Goal: Task Accomplishment & Management: Manage account settings

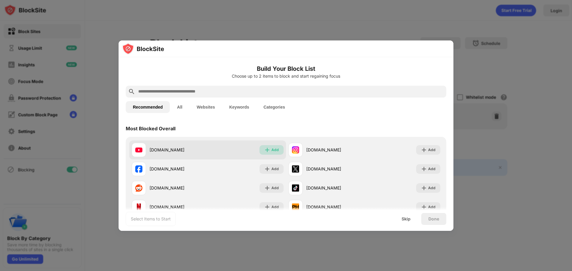
click at [267, 152] on img at bounding box center [267, 150] width 6 height 6
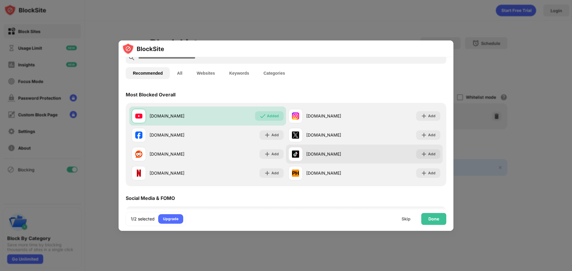
scroll to position [34, 0]
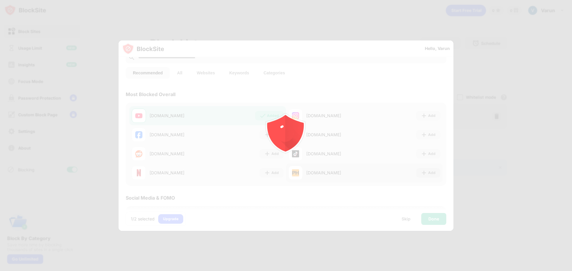
click at [421, 170] on body "Block Sites Usage Limit Insights Focus Mode Password Protection Custom Block Pa…" at bounding box center [286, 135] width 572 height 271
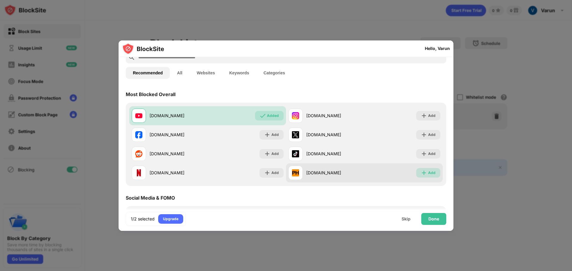
click at [430, 177] on div "Add" at bounding box center [428, 173] width 24 height 10
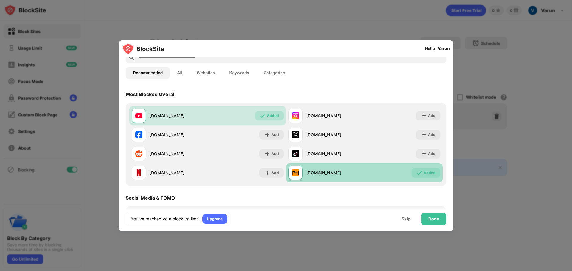
click at [424, 173] on div "Added" at bounding box center [430, 173] width 12 height 6
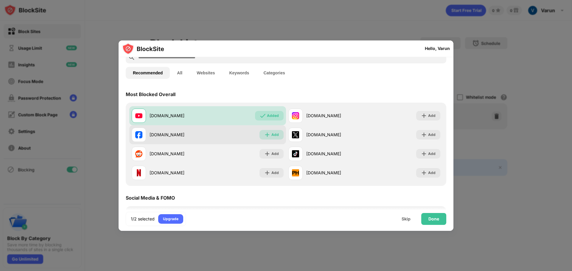
click at [269, 136] on div "Add" at bounding box center [271, 135] width 24 height 10
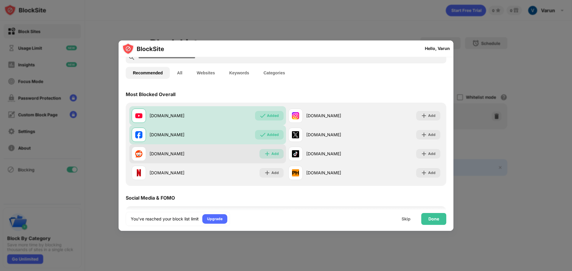
click at [272, 150] on div "Add" at bounding box center [271, 154] width 24 height 10
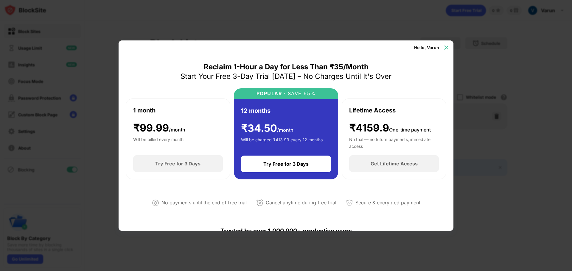
click at [448, 48] on img at bounding box center [446, 48] width 6 height 6
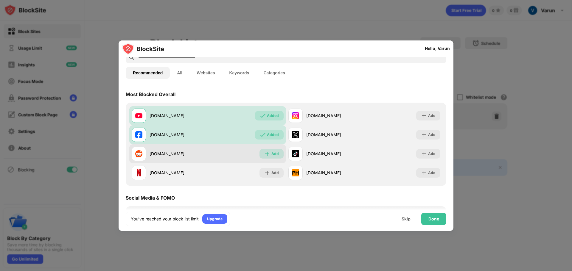
click at [267, 155] on img at bounding box center [267, 154] width 6 height 6
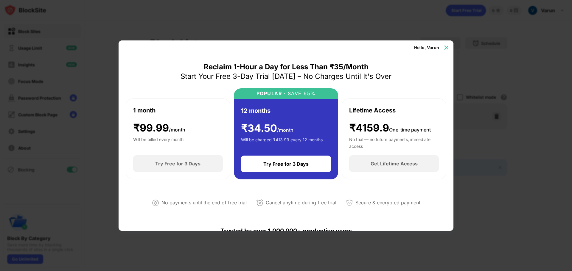
click at [447, 46] on img at bounding box center [446, 48] width 6 height 6
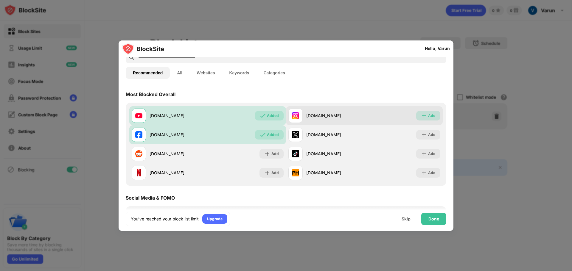
click at [422, 115] on img at bounding box center [424, 116] width 6 height 6
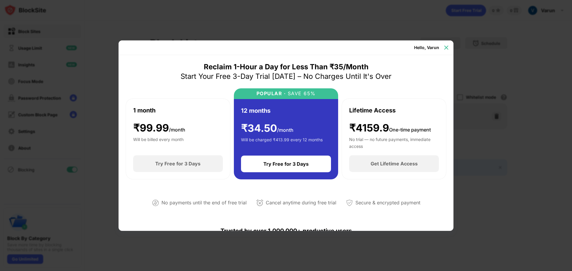
click at [447, 47] on img at bounding box center [446, 48] width 6 height 6
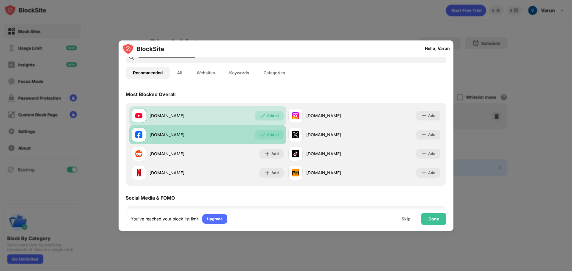
click at [270, 136] on div "Added" at bounding box center [273, 135] width 12 height 6
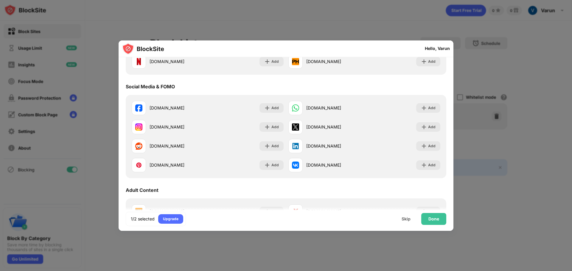
scroll to position [148, 0]
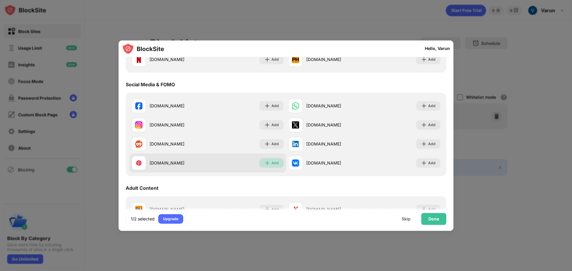
click at [268, 164] on img at bounding box center [267, 163] width 6 height 6
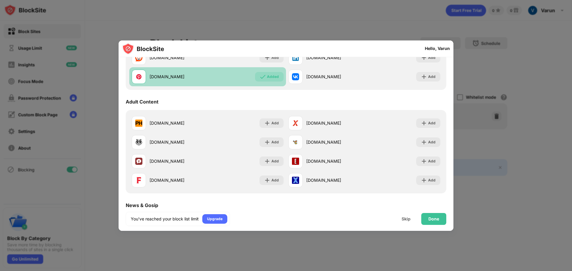
scroll to position [236, 0]
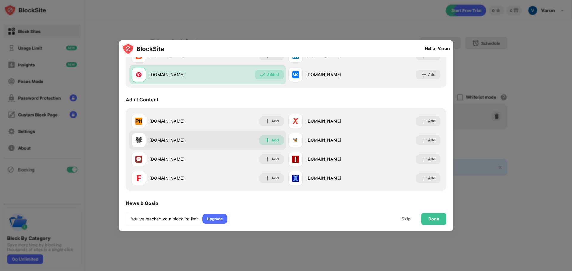
click at [267, 141] on img at bounding box center [267, 140] width 6 height 6
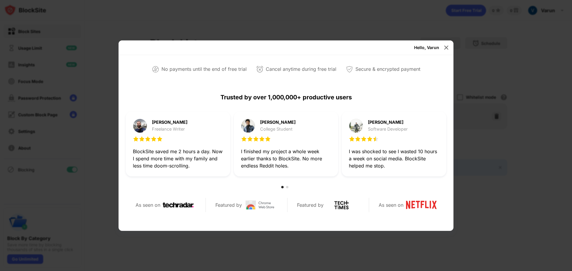
scroll to position [134, 0]
click at [446, 49] on img at bounding box center [446, 48] width 6 height 6
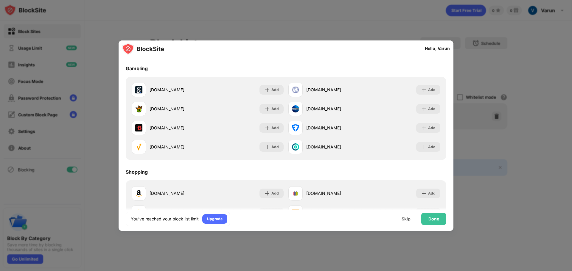
scroll to position [641, 0]
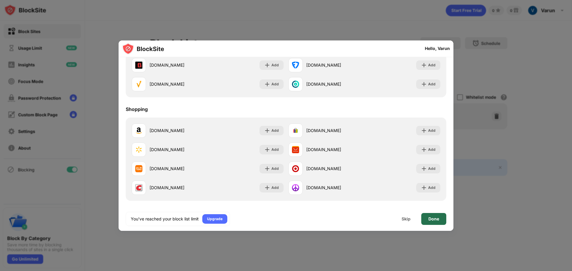
click at [430, 216] on div "Done" at bounding box center [433, 219] width 25 height 12
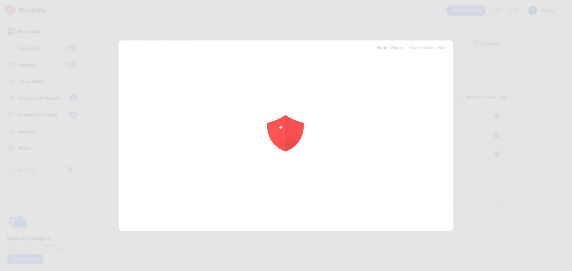
scroll to position [0, 0]
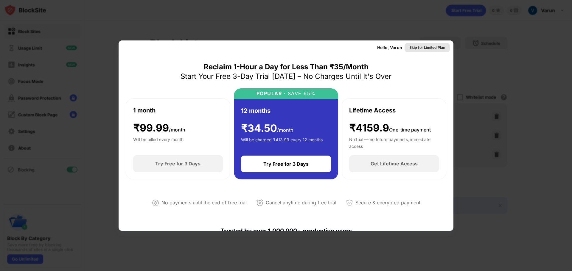
click at [425, 45] on div "Skip for Limited Plan" at bounding box center [427, 48] width 36 height 6
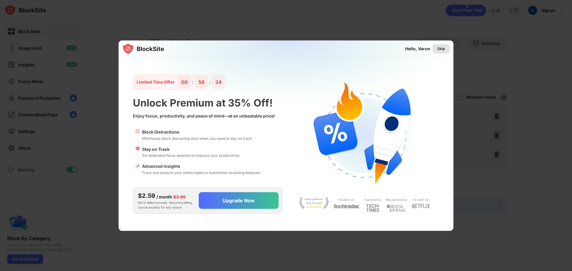
click at [443, 49] on div "Skip" at bounding box center [441, 49] width 8 height 6
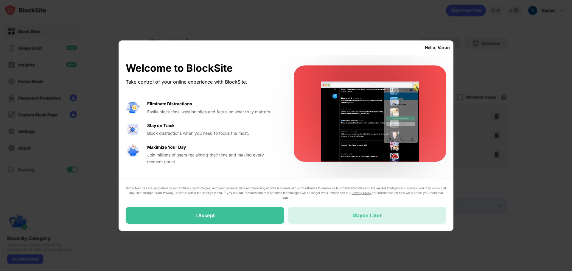
click at [334, 220] on div "Maybe Later" at bounding box center [367, 215] width 158 height 17
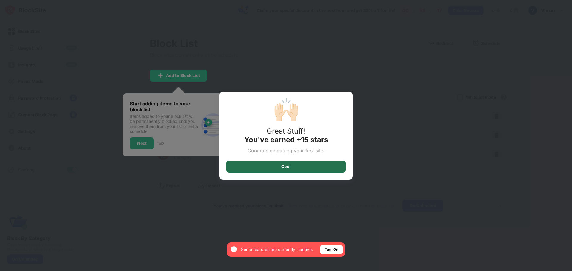
click at [322, 169] on div "Cool" at bounding box center [285, 167] width 119 height 12
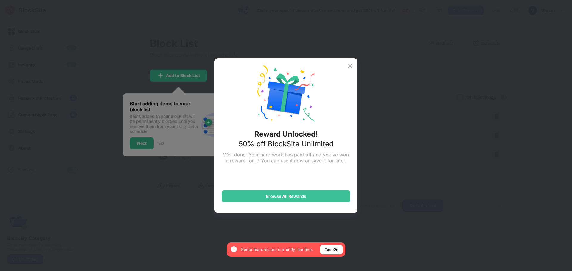
click at [351, 66] on img at bounding box center [349, 65] width 7 height 7
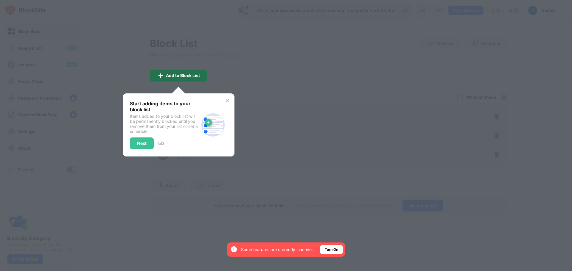
click at [184, 77] on div "Add to Block List" at bounding box center [183, 75] width 34 height 5
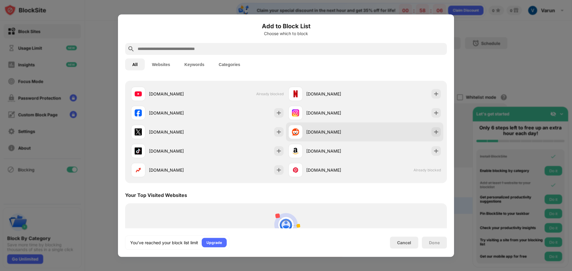
scroll to position [108, 0]
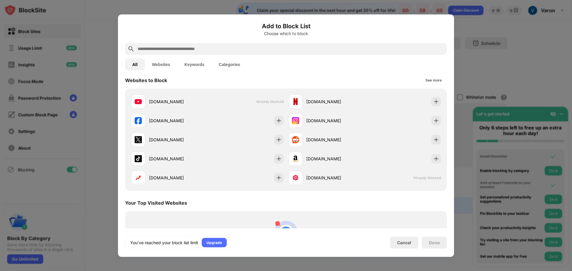
click at [166, 67] on button "Websites" at bounding box center [161, 64] width 32 height 12
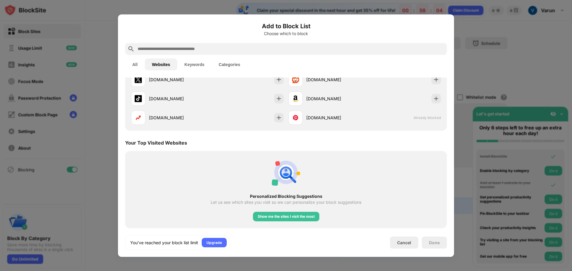
scroll to position [0, 0]
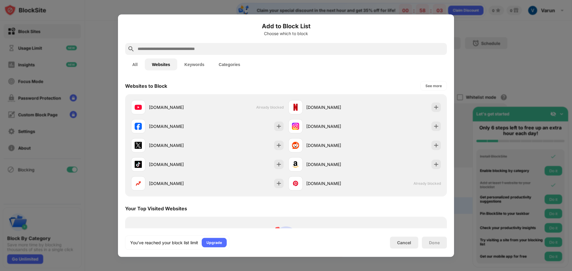
click at [226, 59] on button "Categories" at bounding box center [229, 64] width 36 height 12
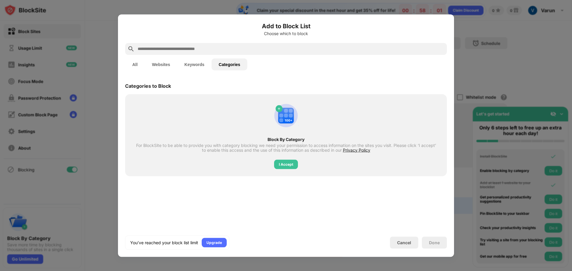
click at [158, 64] on button "Websites" at bounding box center [161, 64] width 32 height 12
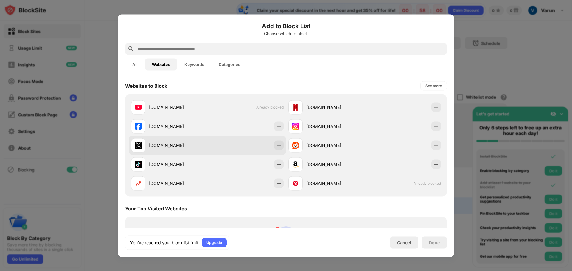
scroll to position [66, 0]
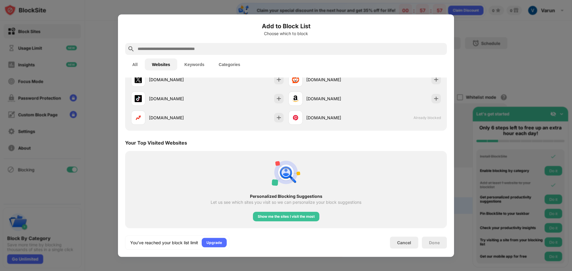
click at [493, 75] on div at bounding box center [286, 135] width 572 height 271
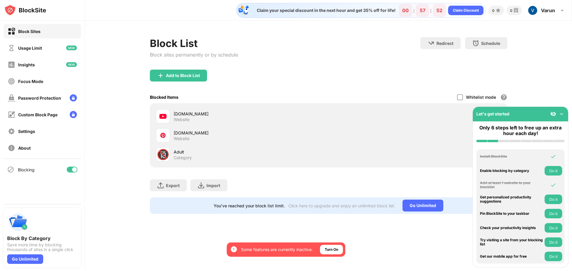
click at [559, 114] on img at bounding box center [562, 114] width 6 height 6
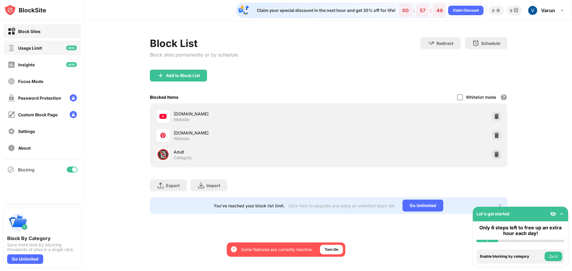
click at [42, 49] on div "Usage Limit" at bounding box center [30, 48] width 24 height 5
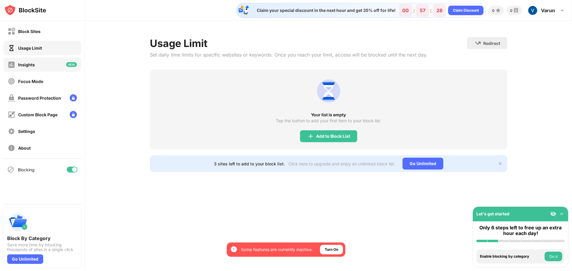
click at [63, 60] on div "Insights" at bounding box center [42, 64] width 77 height 14
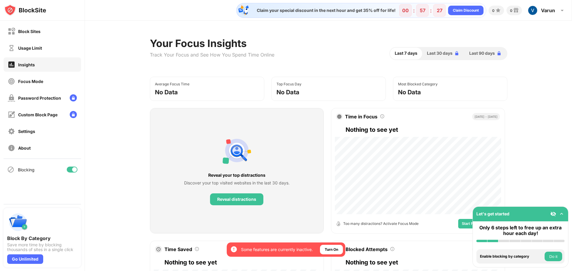
click at [43, 85] on div "Focus Mode" at bounding box center [42, 81] width 77 height 14
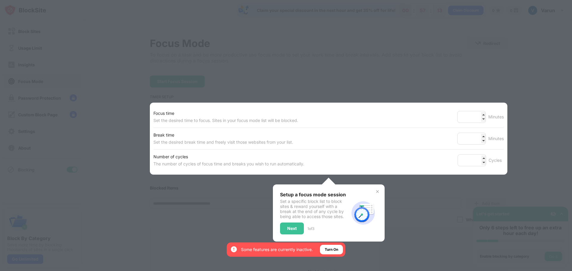
click at [389, 66] on div at bounding box center [286, 135] width 572 height 271
click at [294, 228] on div "Next" at bounding box center [292, 228] width 10 height 5
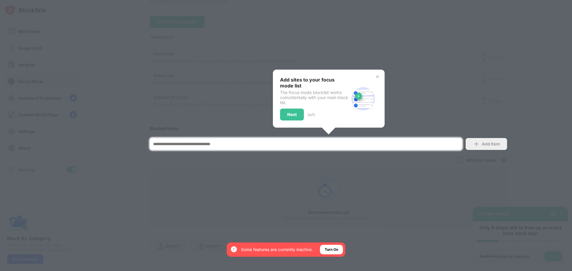
scroll to position [67, 0]
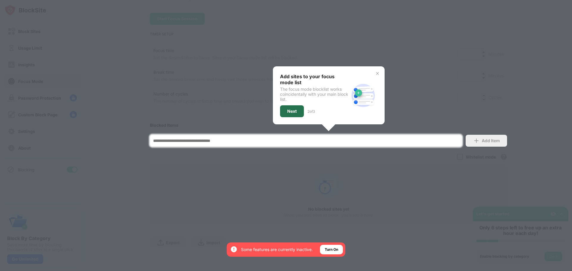
click at [296, 105] on div "Next" at bounding box center [292, 111] width 24 height 12
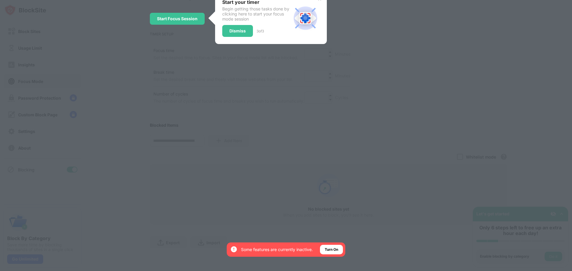
scroll to position [0, 0]
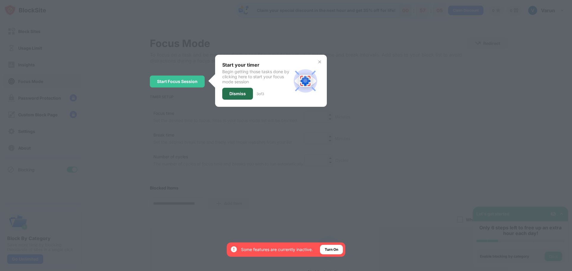
click at [239, 93] on div "Dismiss" at bounding box center [237, 93] width 16 height 5
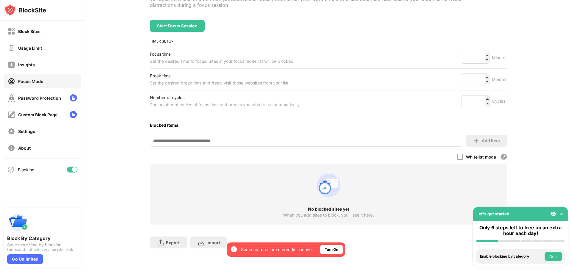
scroll to position [60, 0]
click at [228, 140] on input at bounding box center [306, 141] width 312 height 12
type input "**********"
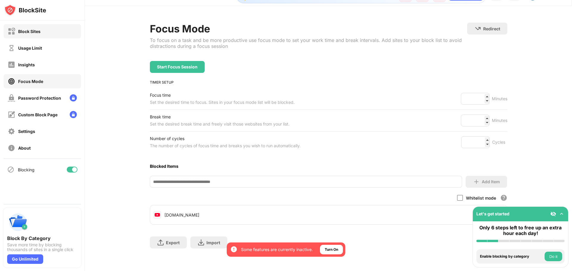
click at [65, 29] on div "Block Sites" at bounding box center [42, 31] width 77 height 14
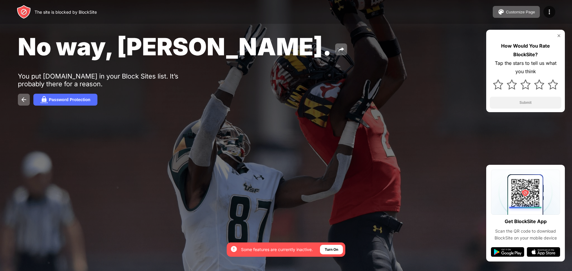
click at [559, 36] on img at bounding box center [558, 35] width 5 height 5
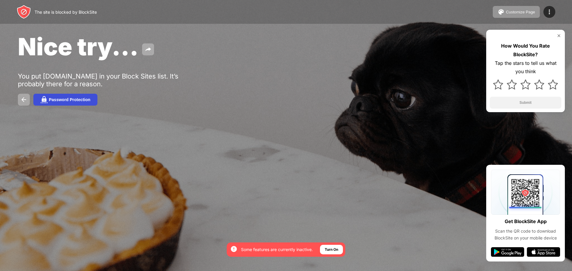
click at [74, 97] on button "Password Protection" at bounding box center [65, 100] width 64 height 12
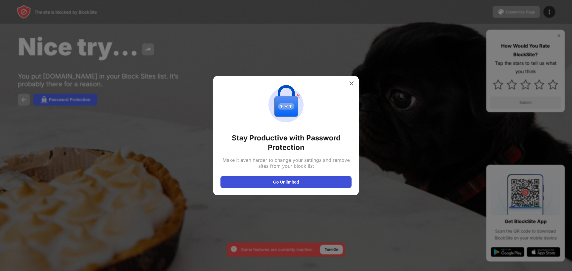
click at [288, 181] on button "Go Unlimited" at bounding box center [285, 182] width 131 height 12
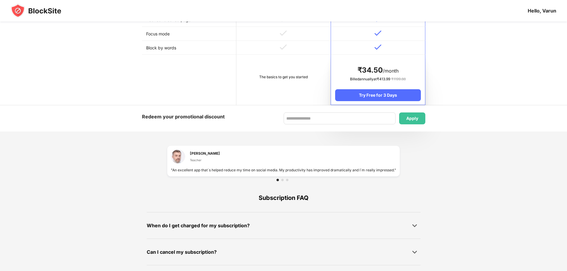
scroll to position [339, 0]
